Goal: Task Accomplishment & Management: Check status

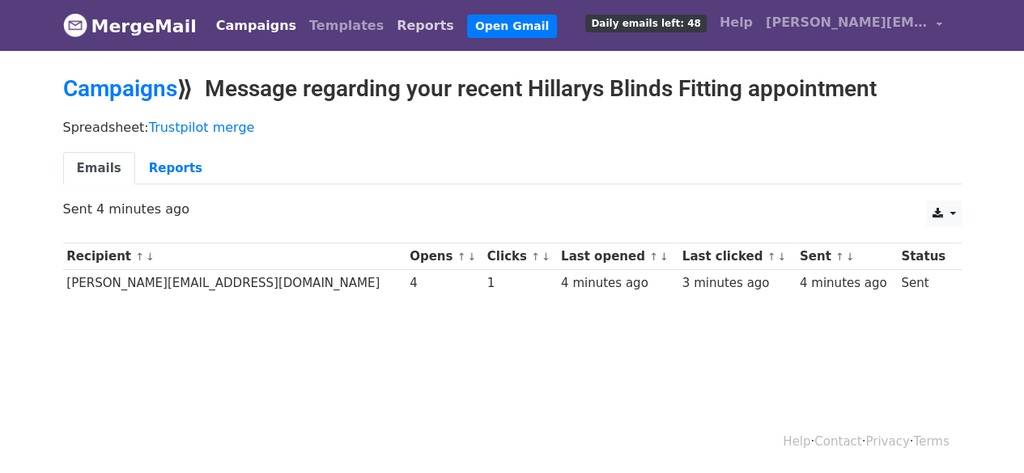
click at [390, 23] on link "Reports" at bounding box center [425, 26] width 70 height 32
click at [390, 26] on link "Reports" at bounding box center [425, 26] width 70 height 32
click at [327, 27] on link "Templates" at bounding box center [346, 26] width 87 height 32
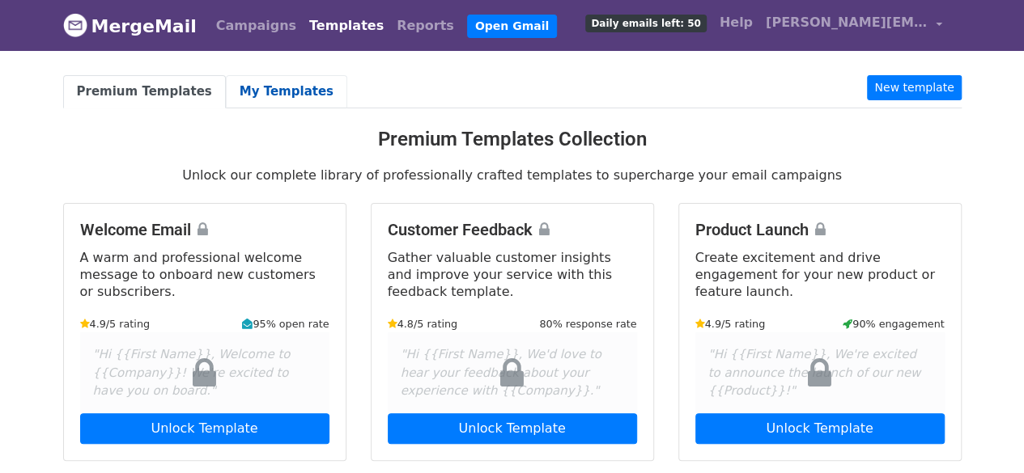
click at [227, 97] on link "My Templates" at bounding box center [286, 91] width 121 height 33
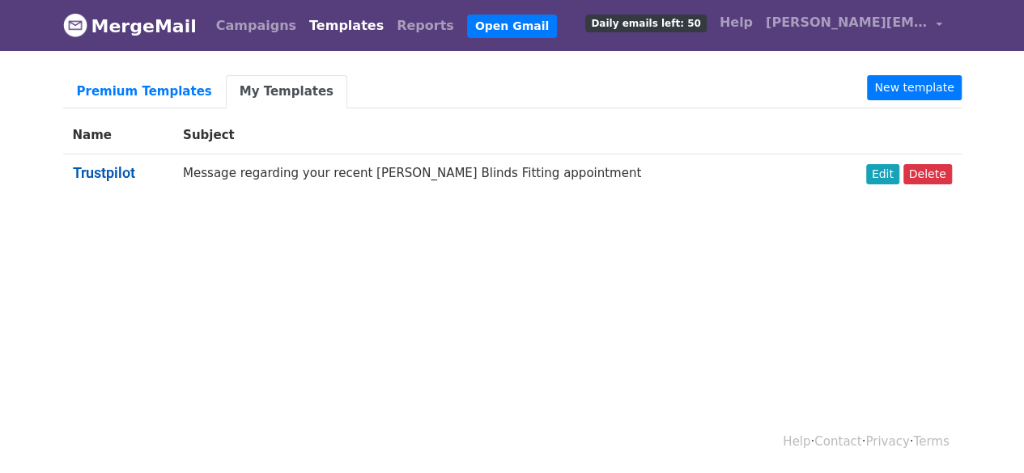
click at [112, 172] on link "Trustpilot" at bounding box center [104, 172] width 62 height 17
click at [237, 20] on link "Campaigns" at bounding box center [256, 26] width 93 height 32
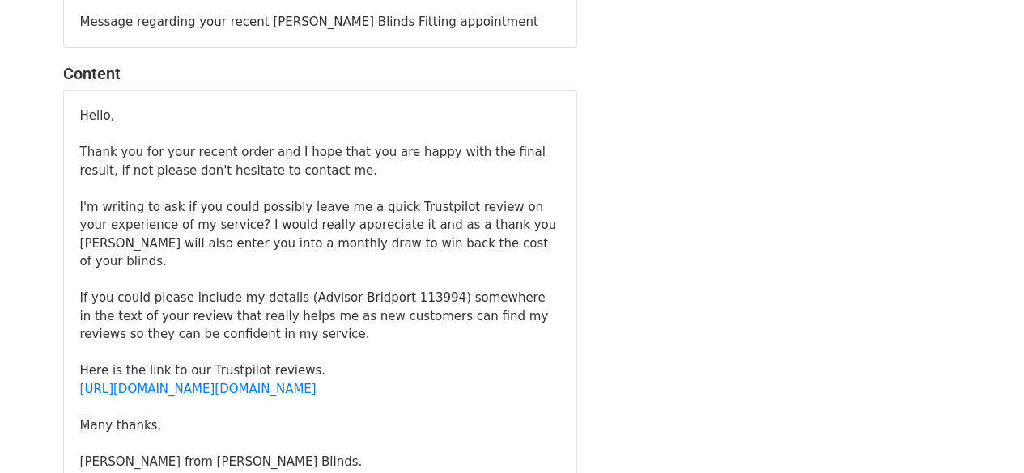
scroll to position [365, 0]
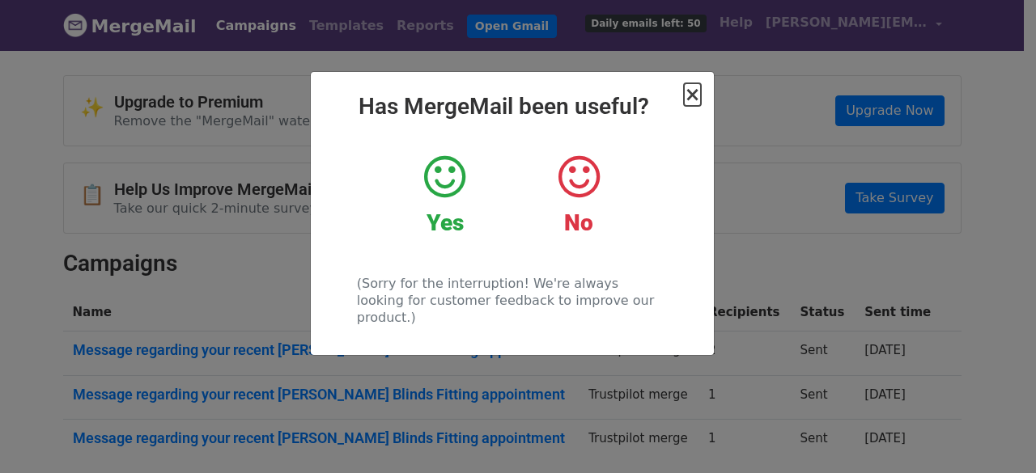
click at [693, 100] on span "×" at bounding box center [692, 94] width 16 height 23
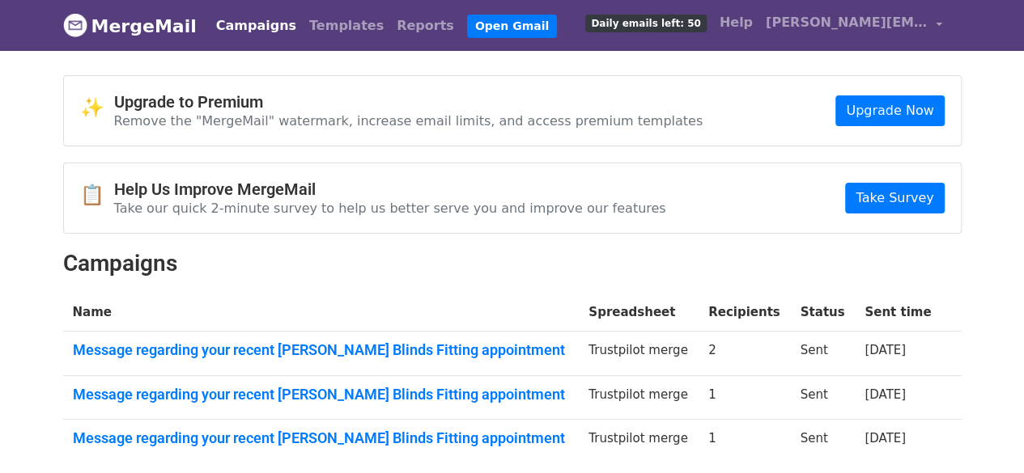
click at [476, 214] on div "📋 Help Us Improve MergeMail Take our quick 2-minute survey to help us better se…" at bounding box center [512, 198] width 897 height 70
click at [231, 25] on link "Campaigns" at bounding box center [256, 26] width 93 height 32
click at [176, 25] on link "MergeMail" at bounding box center [130, 26] width 134 height 34
drag, startPoint x: 0, startPoint y: 0, endPoint x: 176, endPoint y: 25, distance: 178.2
click at [176, 25] on link "MergeMail" at bounding box center [130, 26] width 134 height 34
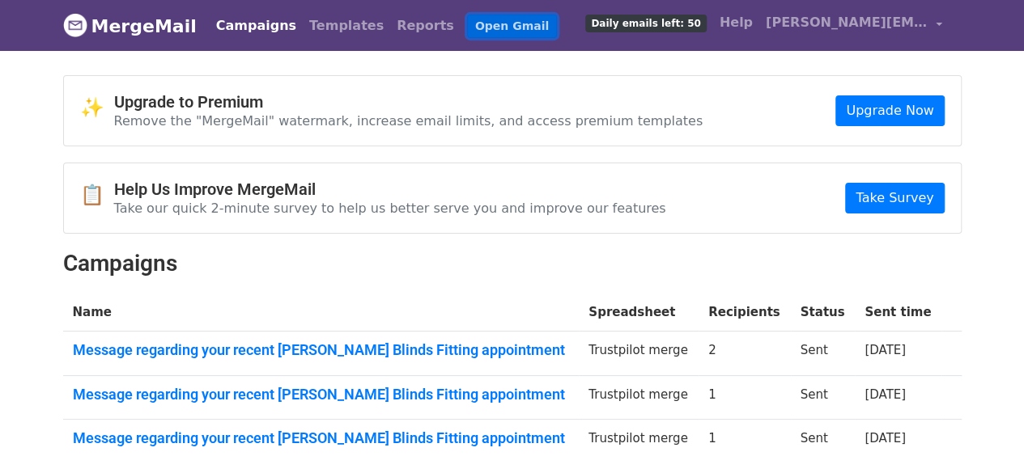
click at [467, 19] on link "Open Gmail" at bounding box center [512, 26] width 90 height 23
click at [313, 30] on link "Templates" at bounding box center [346, 26] width 87 height 32
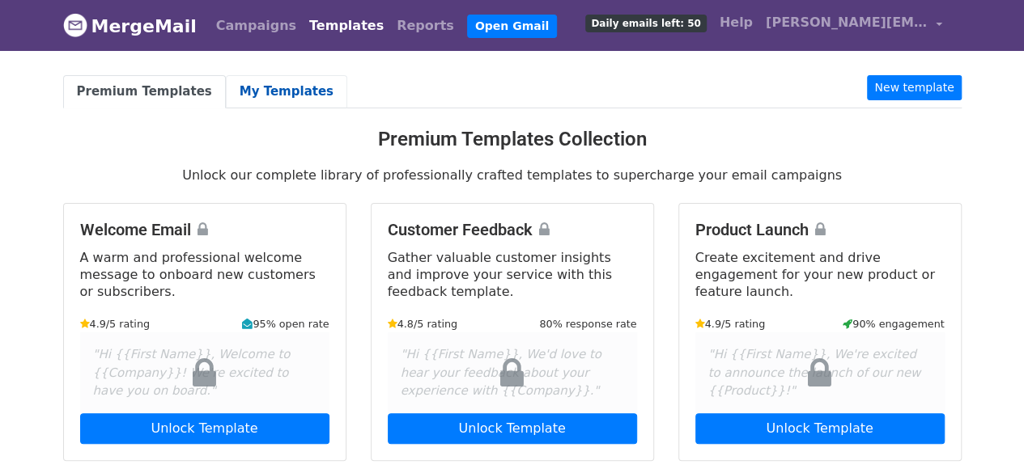
click at [267, 91] on link "My Templates" at bounding box center [286, 91] width 121 height 33
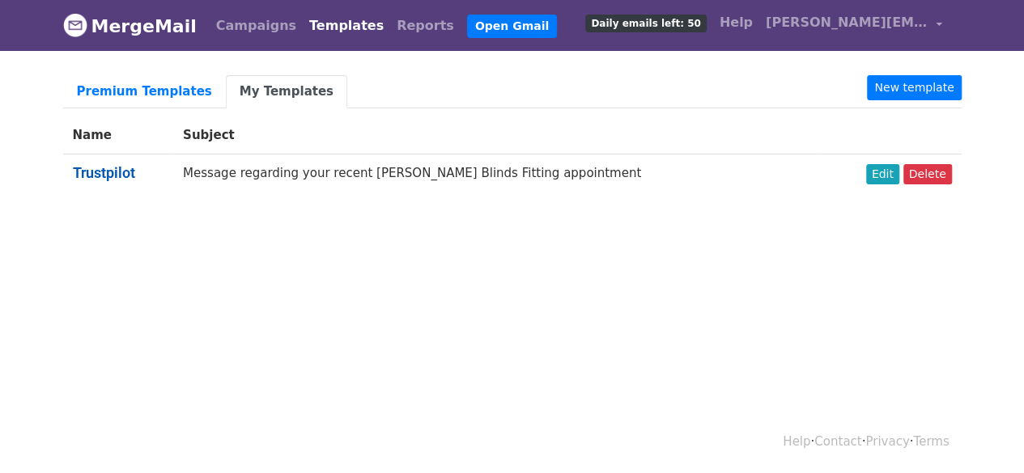
click at [104, 172] on link "Trustpilot" at bounding box center [104, 172] width 62 height 17
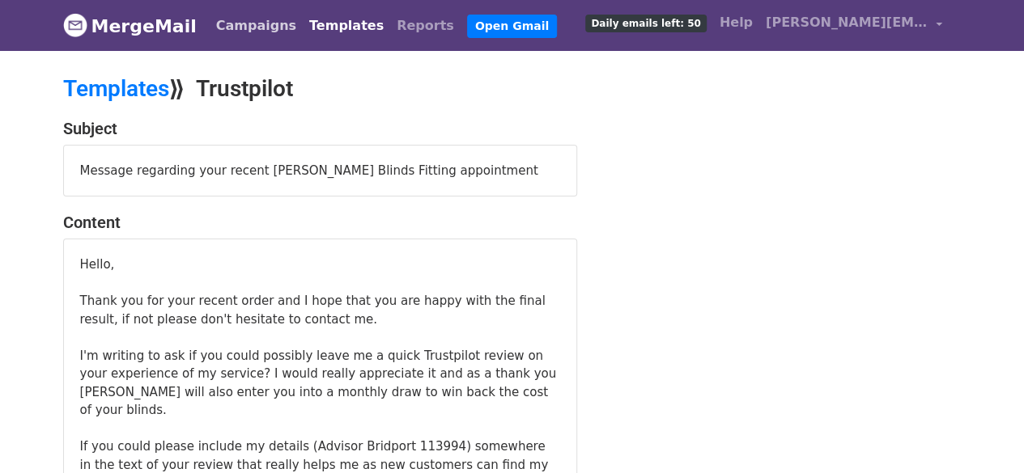
click at [256, 27] on link "Campaigns" at bounding box center [256, 26] width 93 height 32
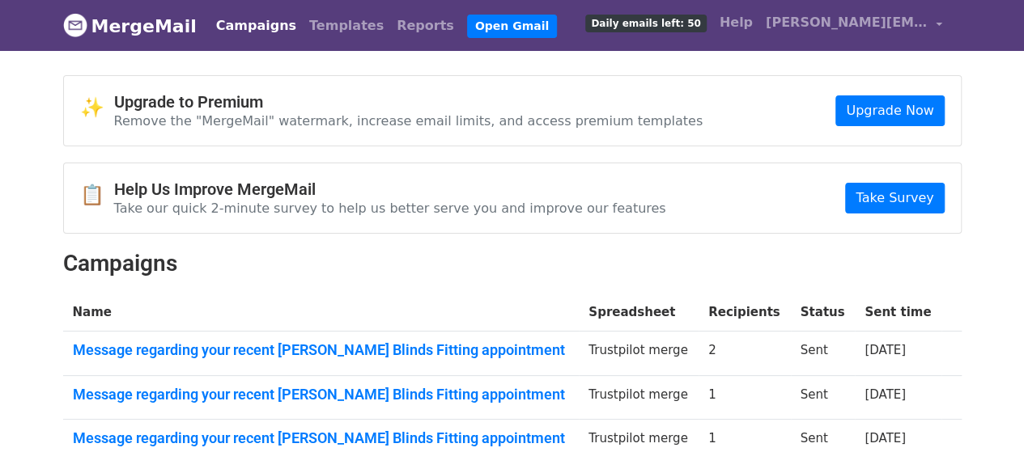
scroll to position [131, 0]
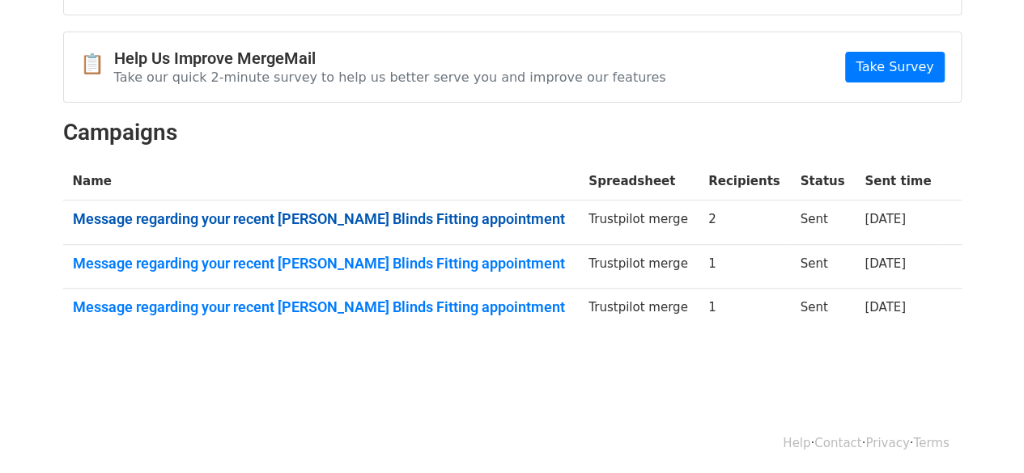
click at [463, 219] on link "Message regarding your recent Hillarys Blinds Fitting appointment" at bounding box center [321, 219] width 497 height 18
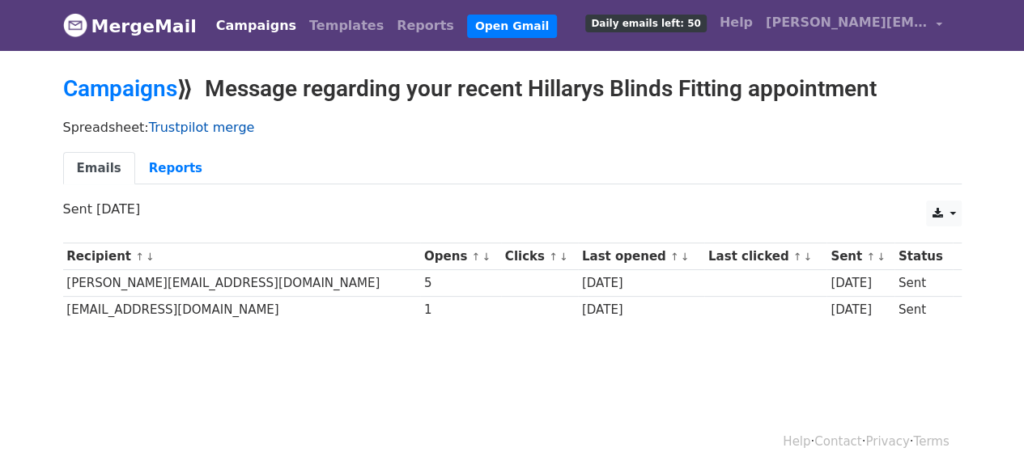
click at [189, 127] on link "Trustpilot merge" at bounding box center [202, 127] width 106 height 15
click at [127, 85] on link "Campaigns" at bounding box center [120, 88] width 114 height 27
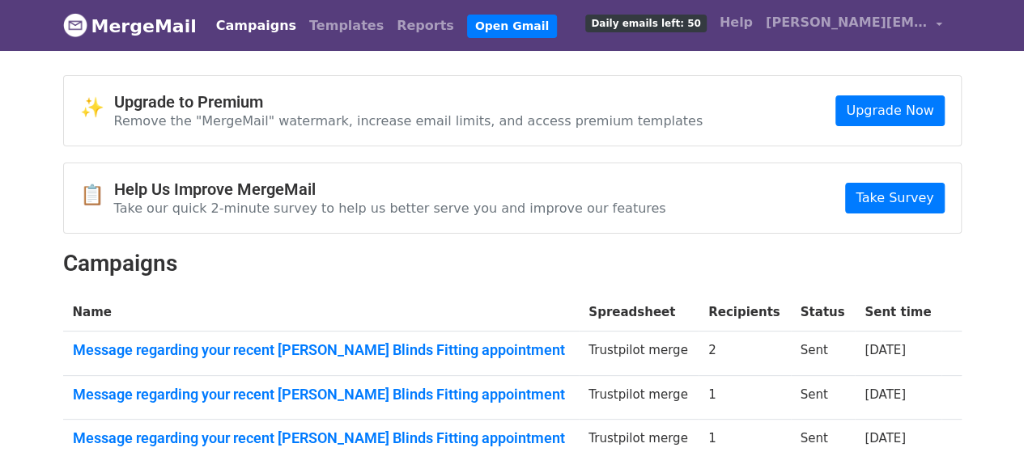
click at [76, 27] on img at bounding box center [75, 25] width 24 height 24
click at [117, 30] on link "MergeMail" at bounding box center [130, 26] width 134 height 34
click at [843, 313] on th "Status" at bounding box center [823, 313] width 65 height 38
click at [744, 25] on link "Help" at bounding box center [736, 22] width 46 height 32
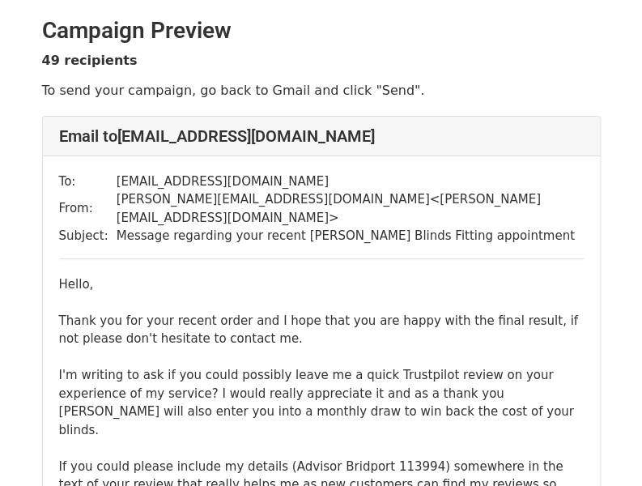
click at [85, 275] on div "Hello," at bounding box center [321, 284] width 524 height 19
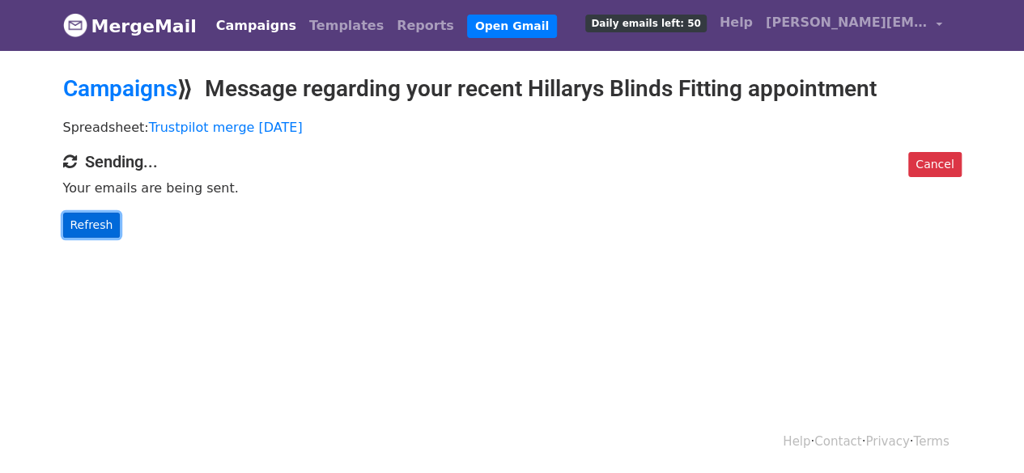
click at [98, 219] on link "Refresh" at bounding box center [91, 225] width 57 height 25
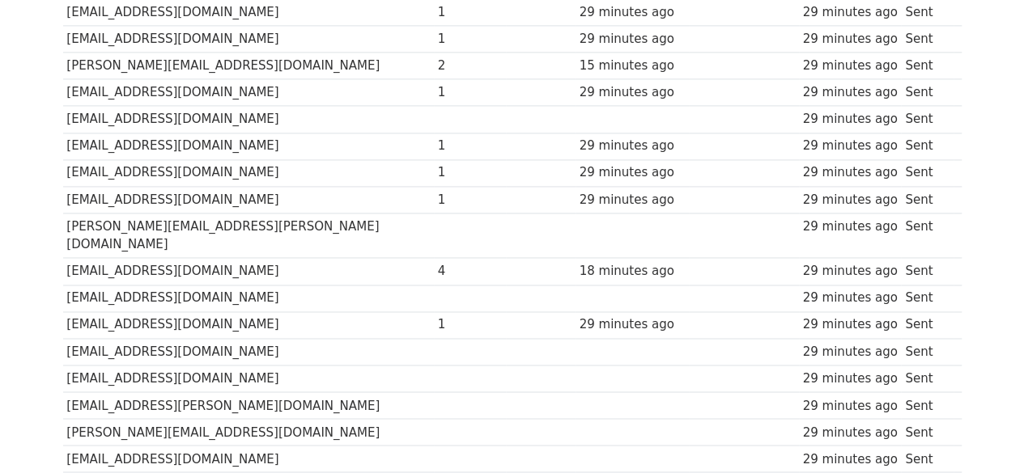
scroll to position [1236, 0]
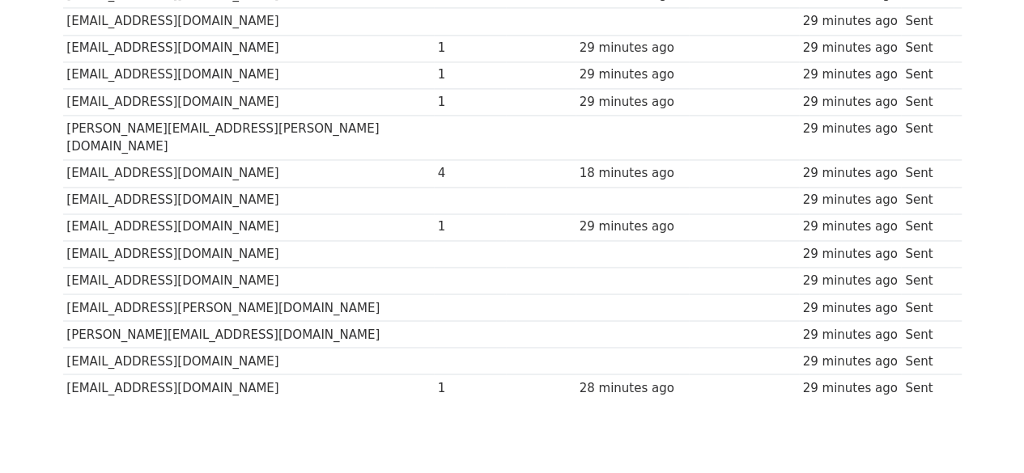
click at [221, 240] on td "[EMAIL_ADDRESS][DOMAIN_NAME]" at bounding box center [248, 253] width 371 height 27
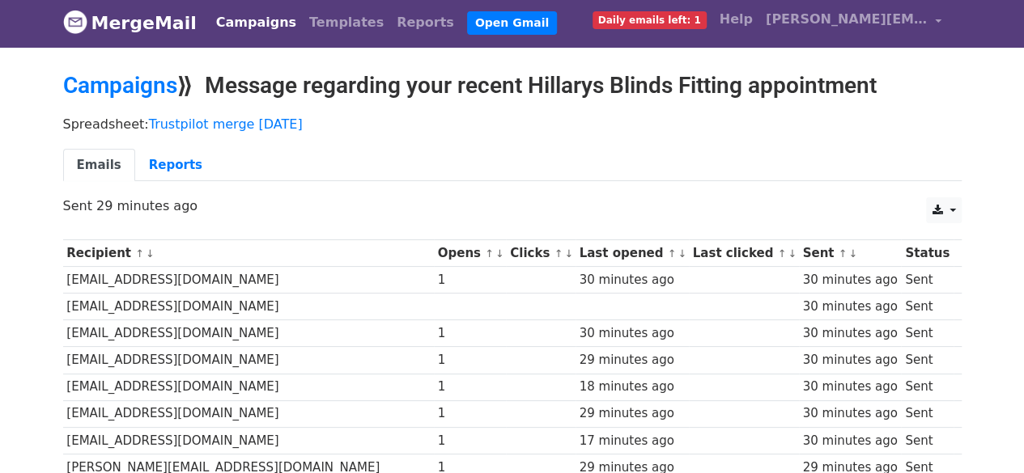
scroll to position [0, 0]
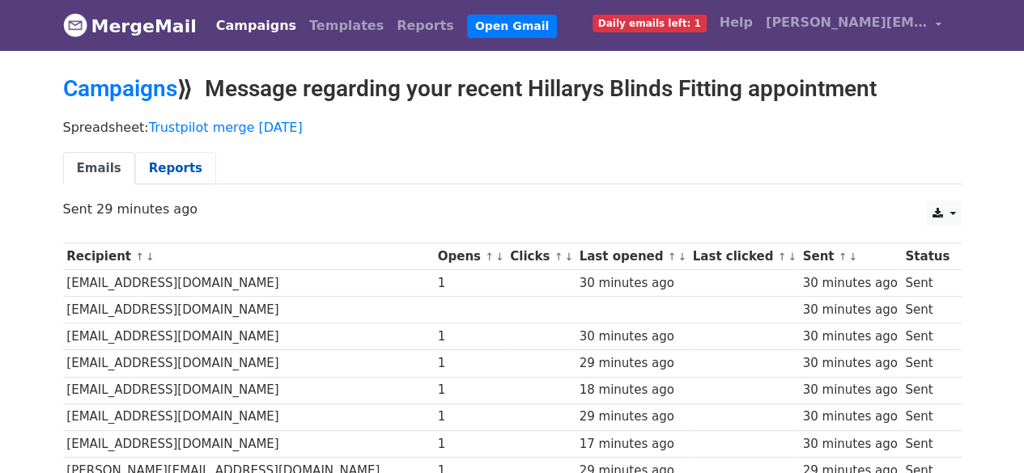
click at [156, 160] on link "Reports" at bounding box center [175, 168] width 81 height 33
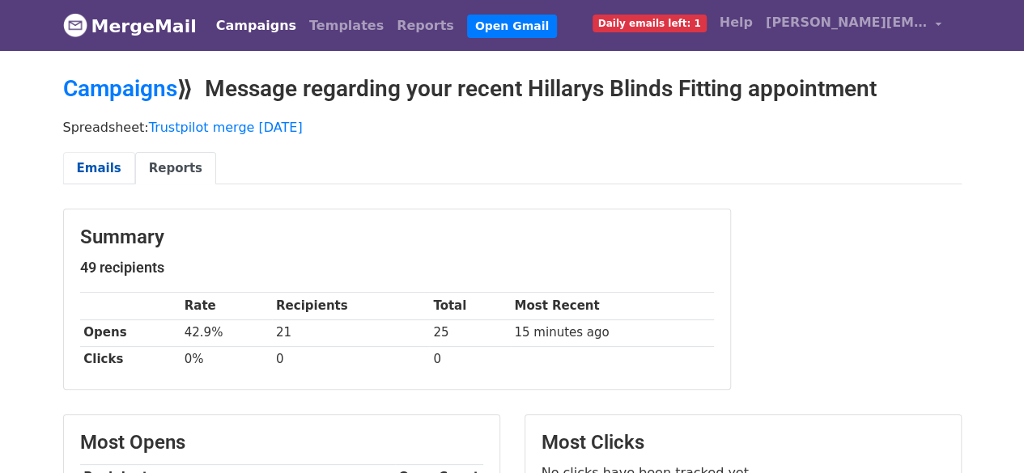
click at [95, 160] on link "Emails" at bounding box center [99, 168] width 72 height 33
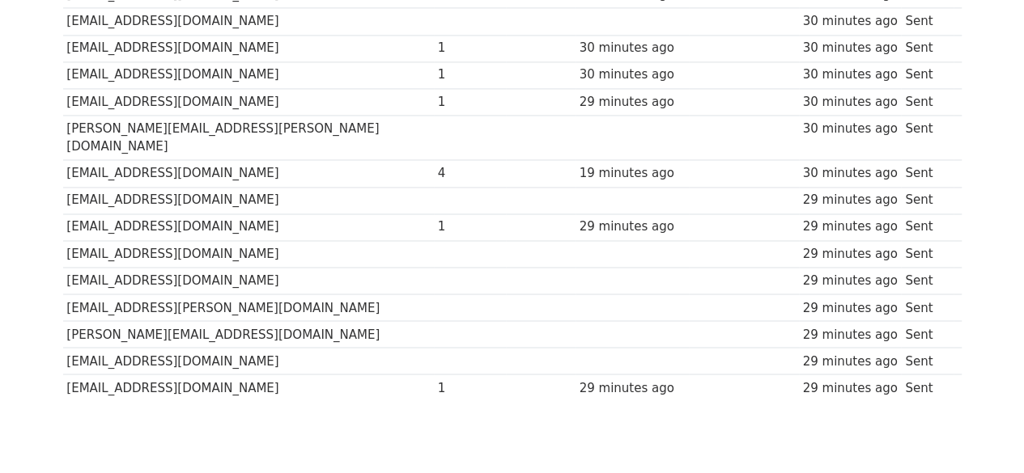
scroll to position [1235, 0]
